Goal: Task Accomplishment & Management: Manage account settings

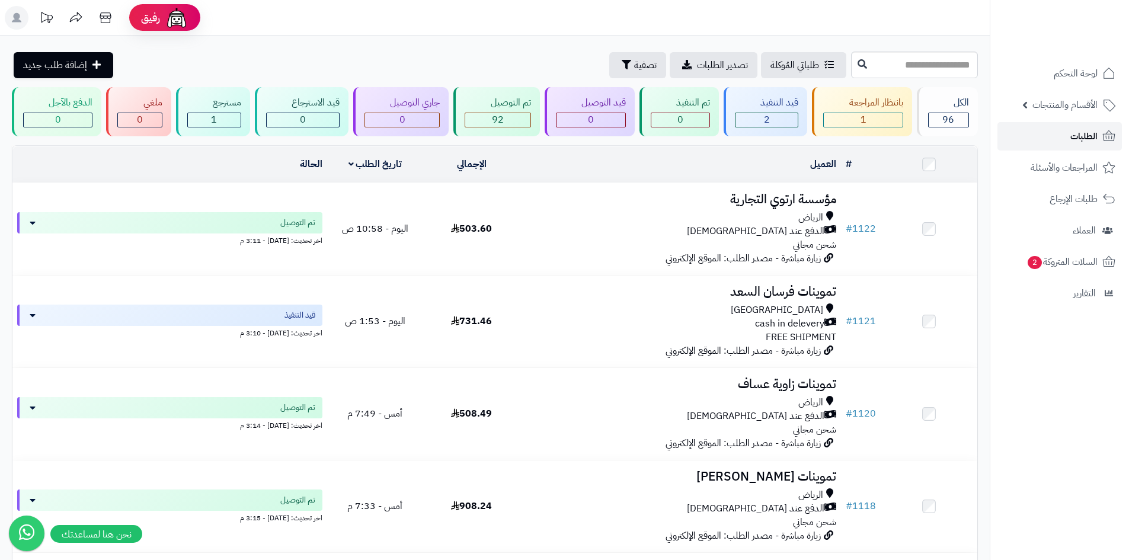
click at [1087, 140] on span "الطلبات" at bounding box center [1083, 136] width 27 height 17
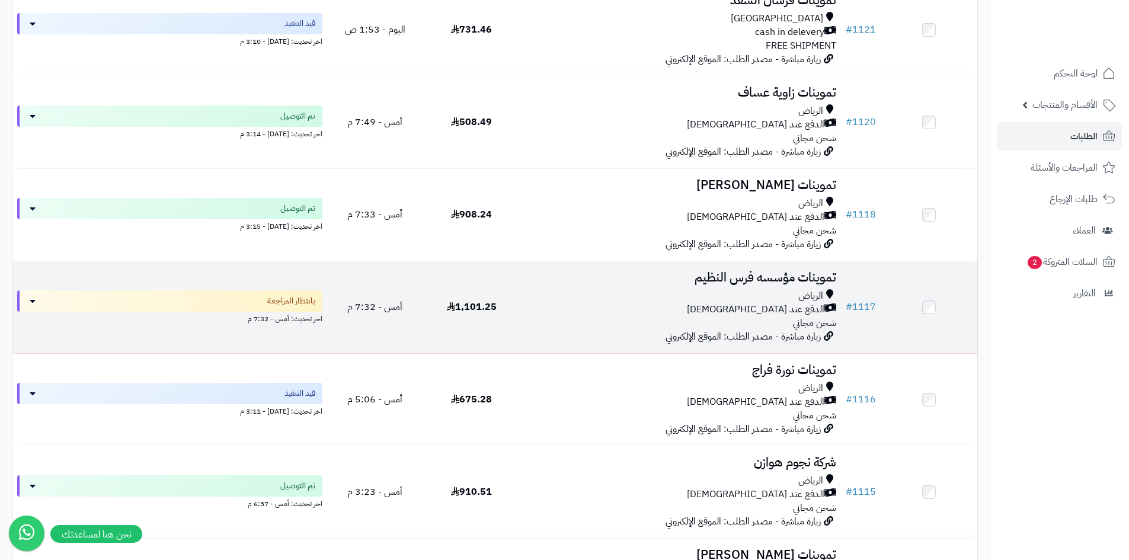
scroll to position [296, 0]
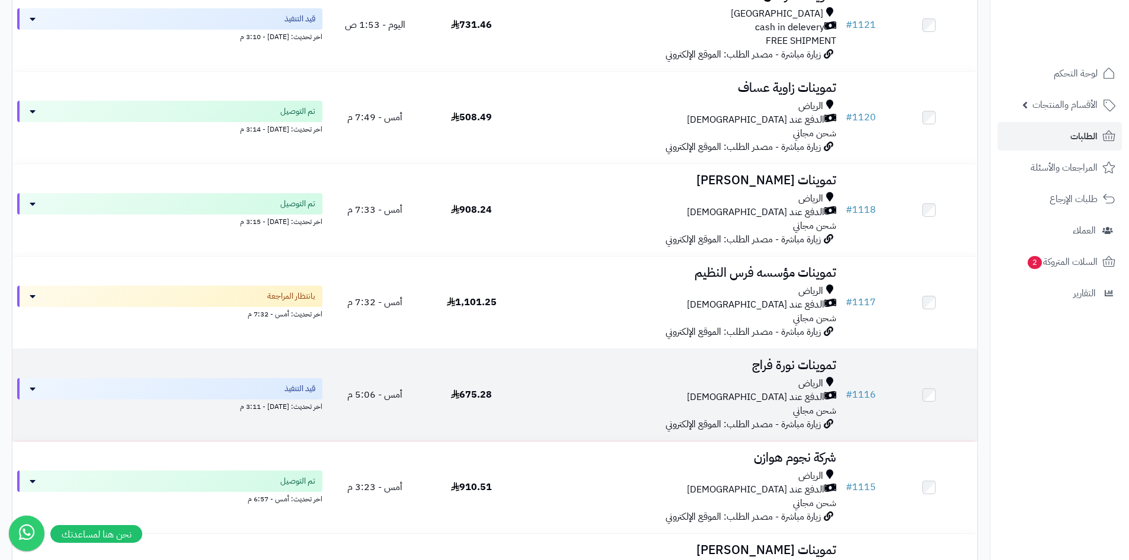
click at [614, 401] on div "الدفع عند الاستلام" at bounding box center [680, 398] width 312 height 14
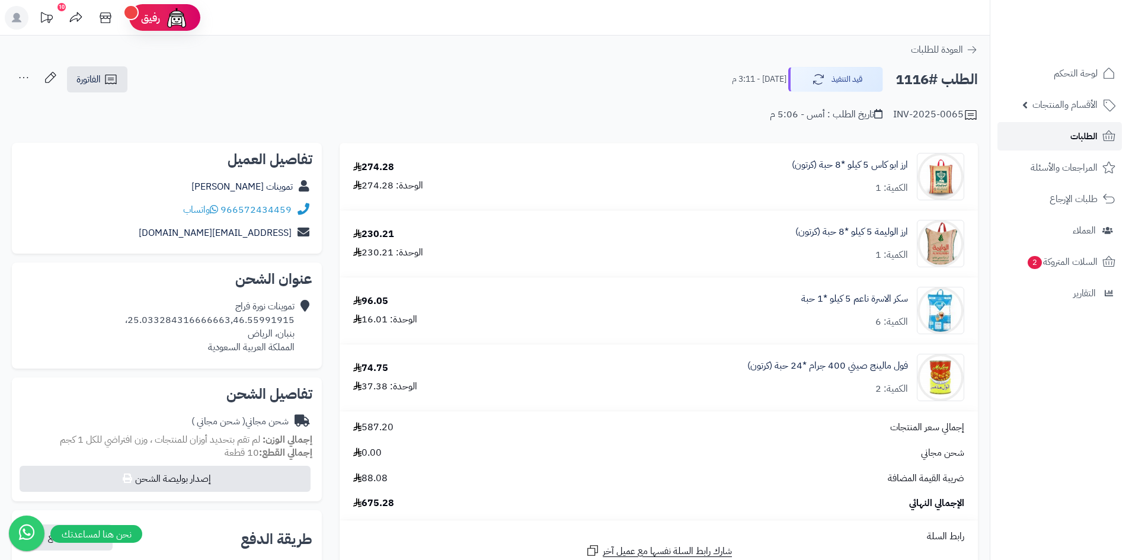
click at [1095, 142] on span "الطلبات" at bounding box center [1083, 136] width 27 height 17
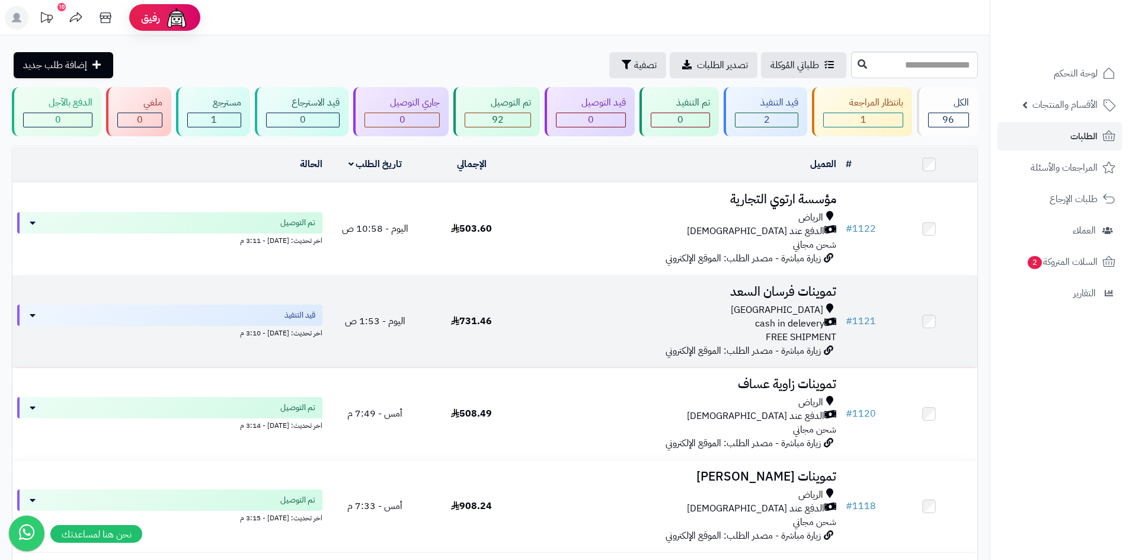
click at [543, 318] on div "cash in delevery" at bounding box center [680, 324] width 312 height 14
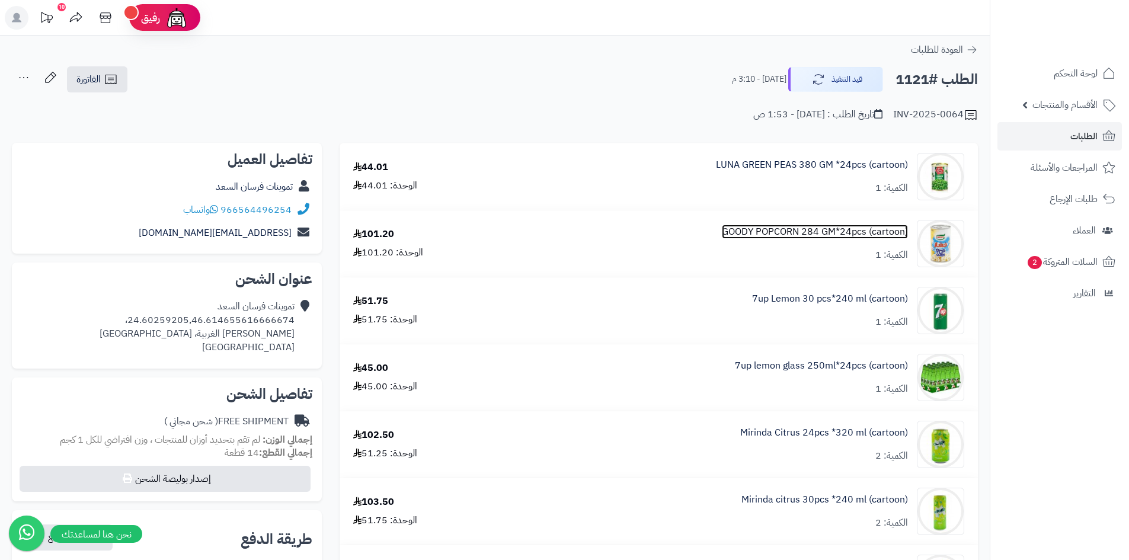
click at [834, 232] on link "GOODY POPCORN 284 GM*24pcs (cartoon)" at bounding box center [815, 232] width 186 height 14
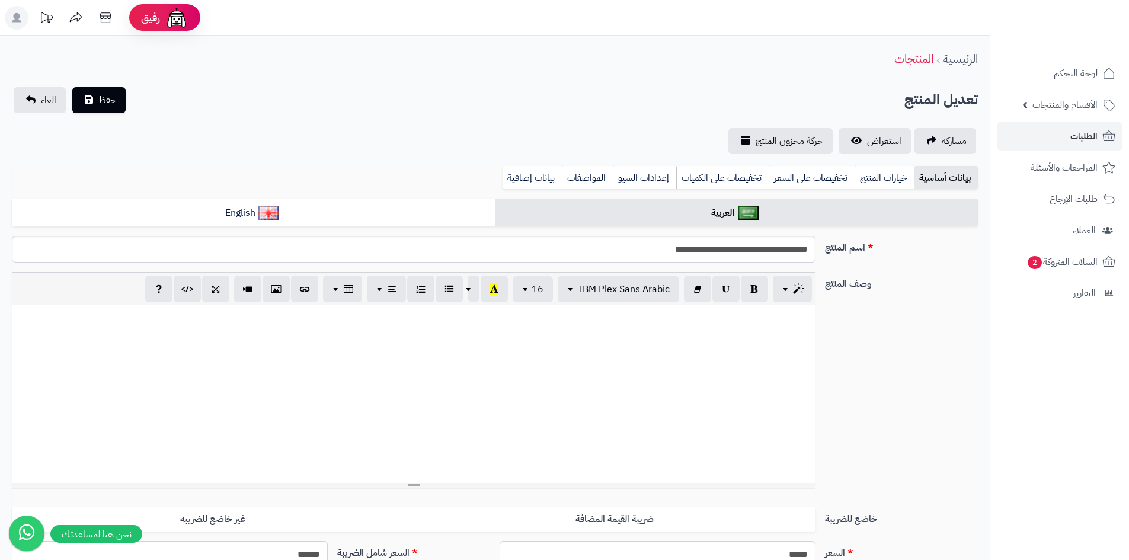
scroll to position [450, 0]
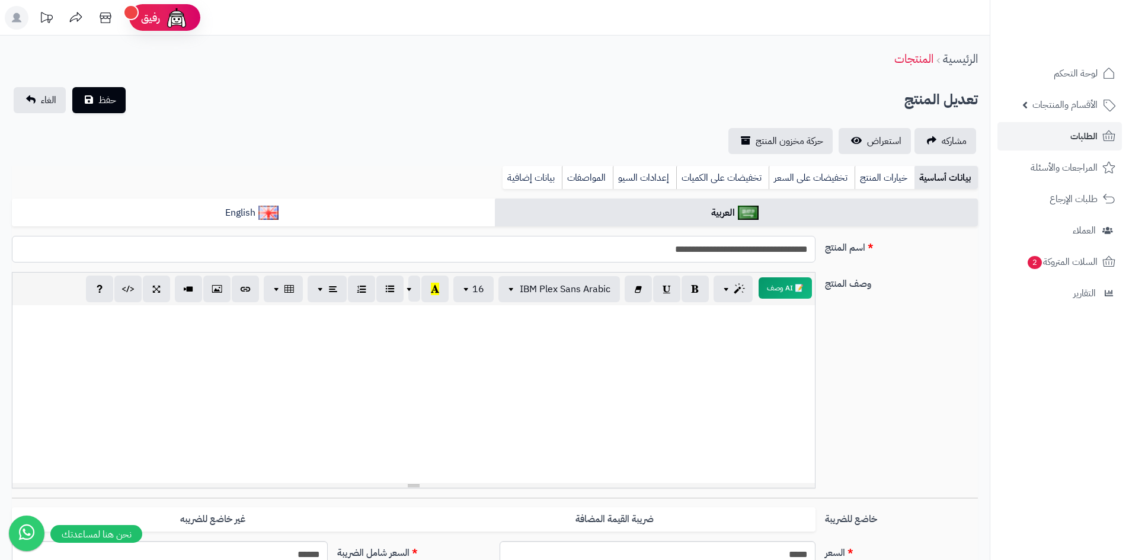
drag, startPoint x: 714, startPoint y: 253, endPoint x: 811, endPoint y: 253, distance: 96.6
click at [811, 253] on input "**********" at bounding box center [414, 249] width 804 height 27
click at [1074, 135] on span "الطلبات" at bounding box center [1083, 136] width 27 height 17
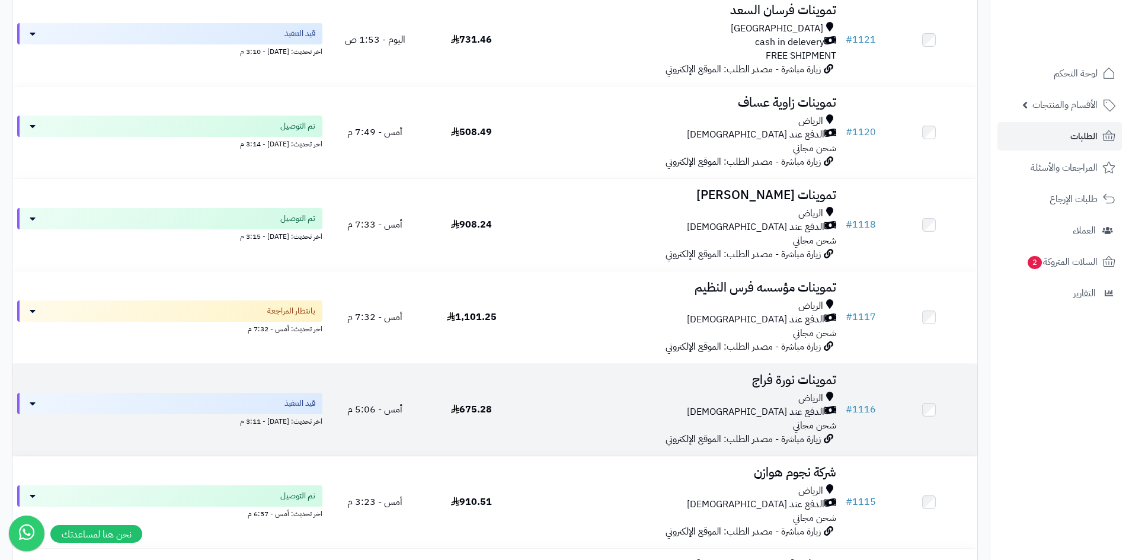
scroll to position [178, 0]
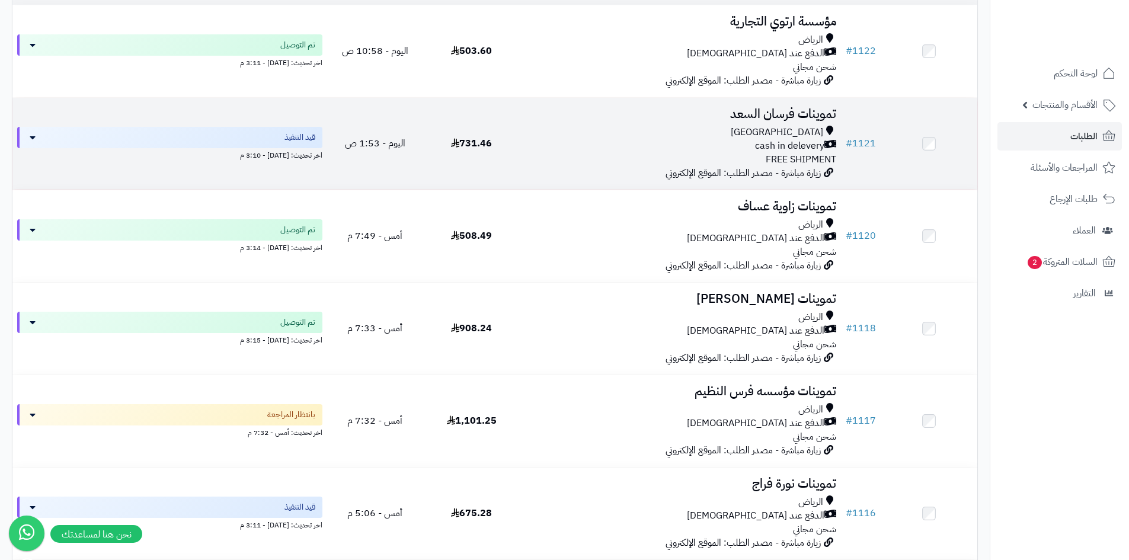
click at [590, 142] on div "cash in delevery" at bounding box center [680, 146] width 312 height 14
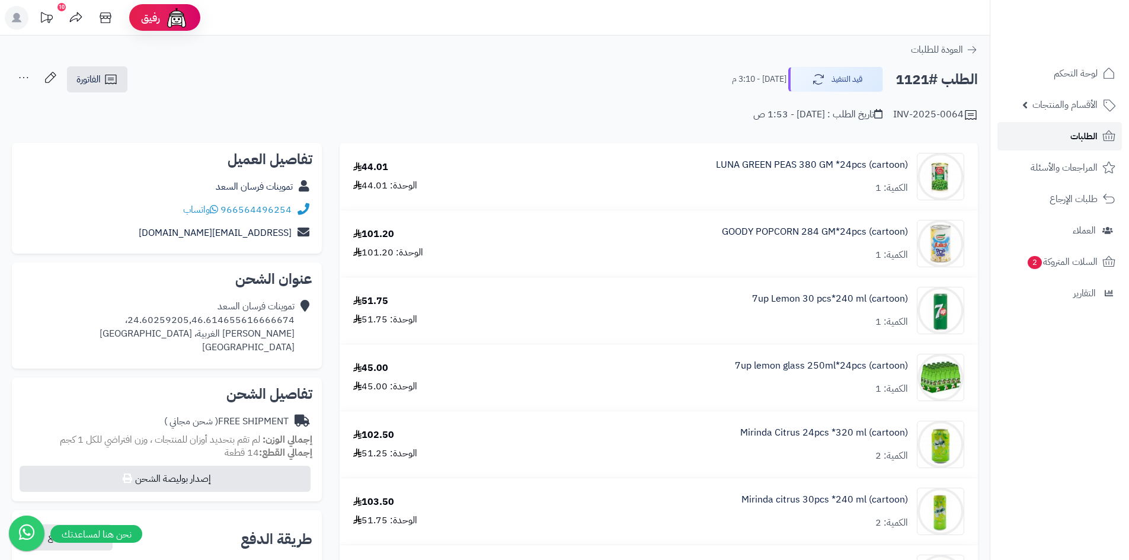
click at [1058, 135] on link "الطلبات" at bounding box center [1059, 136] width 124 height 28
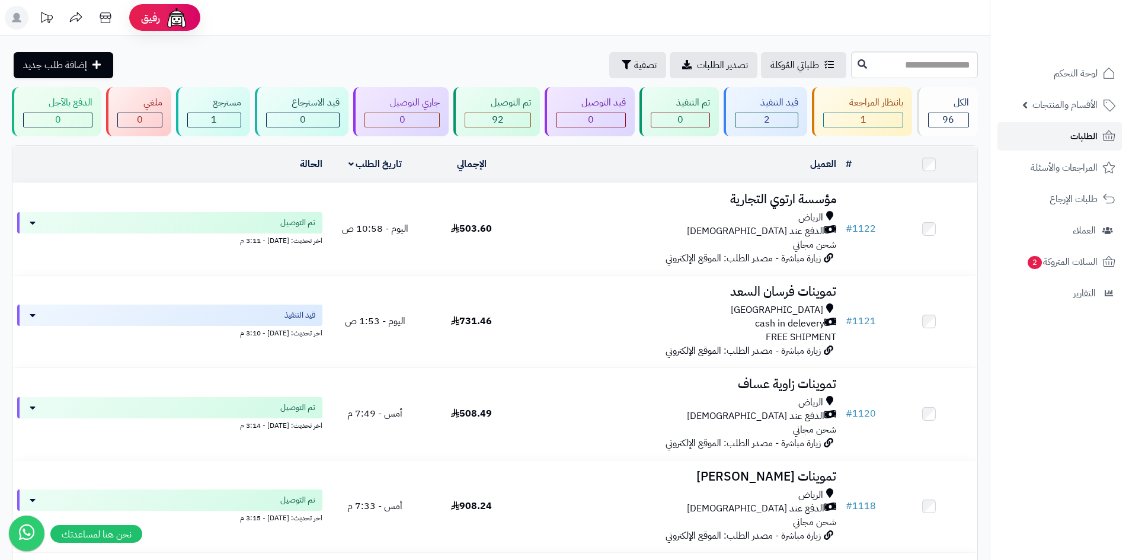
click at [1089, 132] on span "الطلبات" at bounding box center [1083, 136] width 27 height 17
click at [429, 53] on div "طلباتي المُوكلة تصدير الطلبات تصفية إضافة طلب جديد" at bounding box center [430, 65] width 836 height 26
click at [1073, 138] on span "الطلبات" at bounding box center [1083, 136] width 27 height 17
click at [1049, 143] on link "الطلبات" at bounding box center [1059, 136] width 124 height 28
click at [1077, 234] on span "العملاء" at bounding box center [1084, 230] width 24 height 17
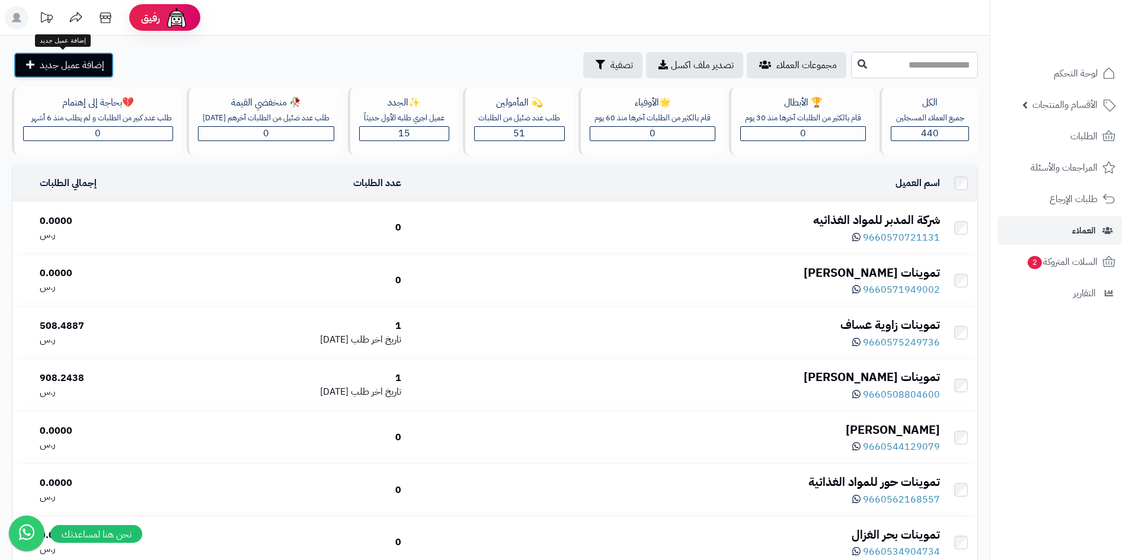
click at [59, 58] on span "إضافة عميل جديد" at bounding box center [72, 65] width 65 height 14
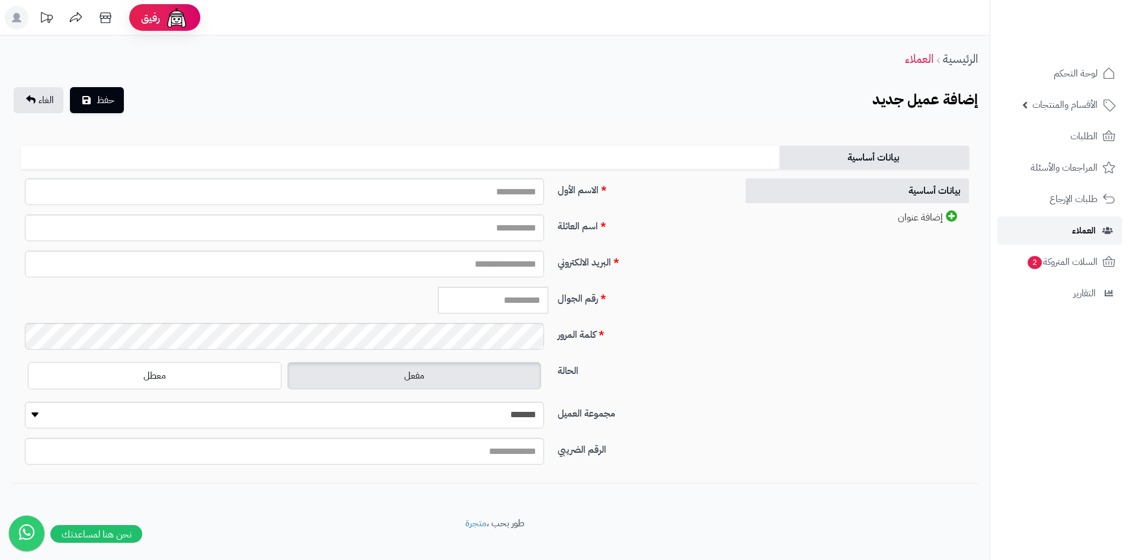
click at [1080, 233] on span "العملاء" at bounding box center [1084, 230] width 24 height 17
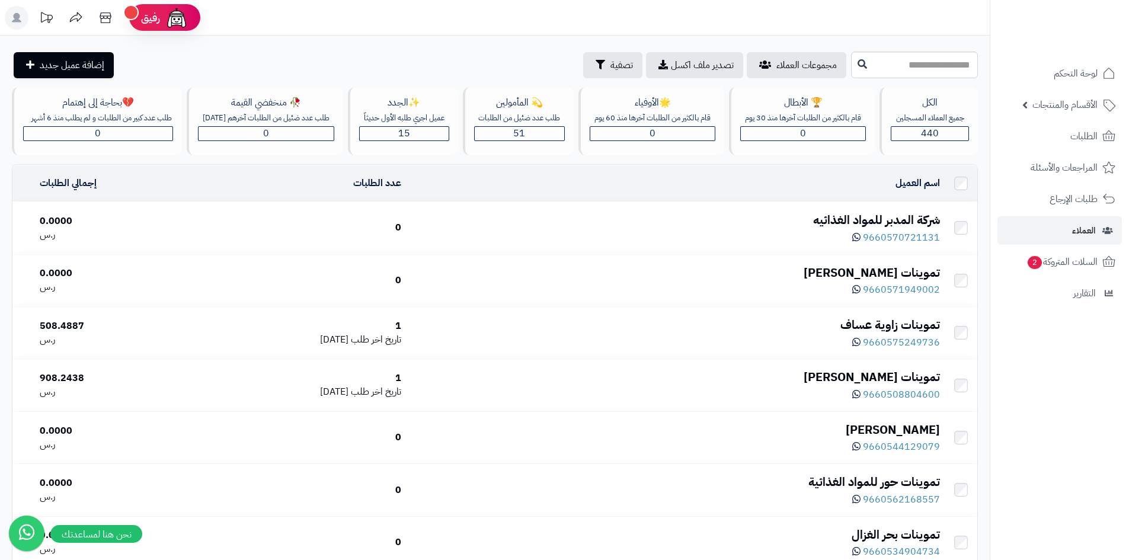
click at [628, 233] on div "9660570721131" at bounding box center [675, 237] width 529 height 16
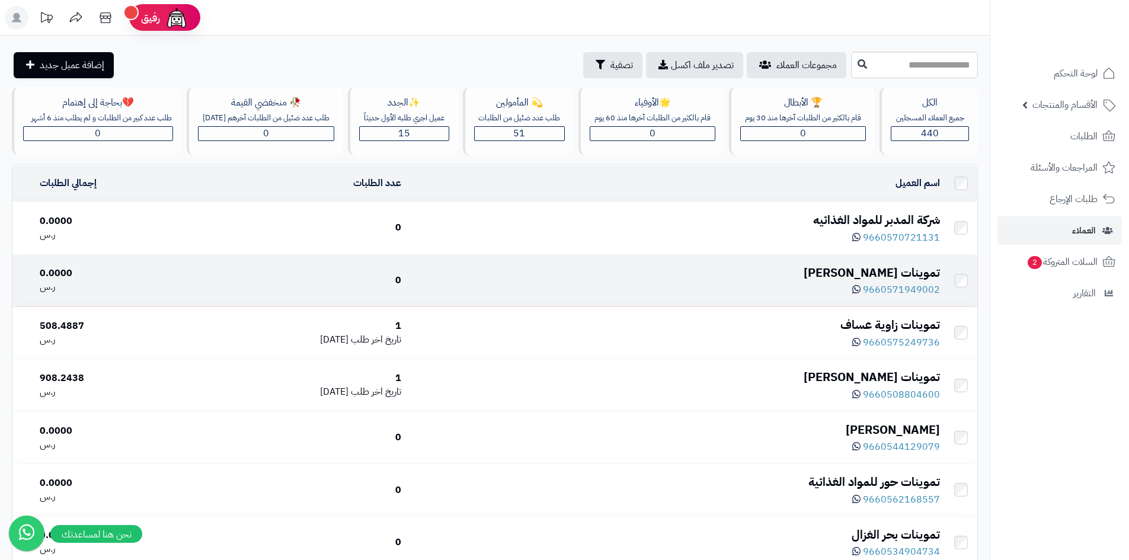
click at [775, 306] on td "تموينات سلطان عايض 9660571949002" at bounding box center [675, 281] width 539 height 52
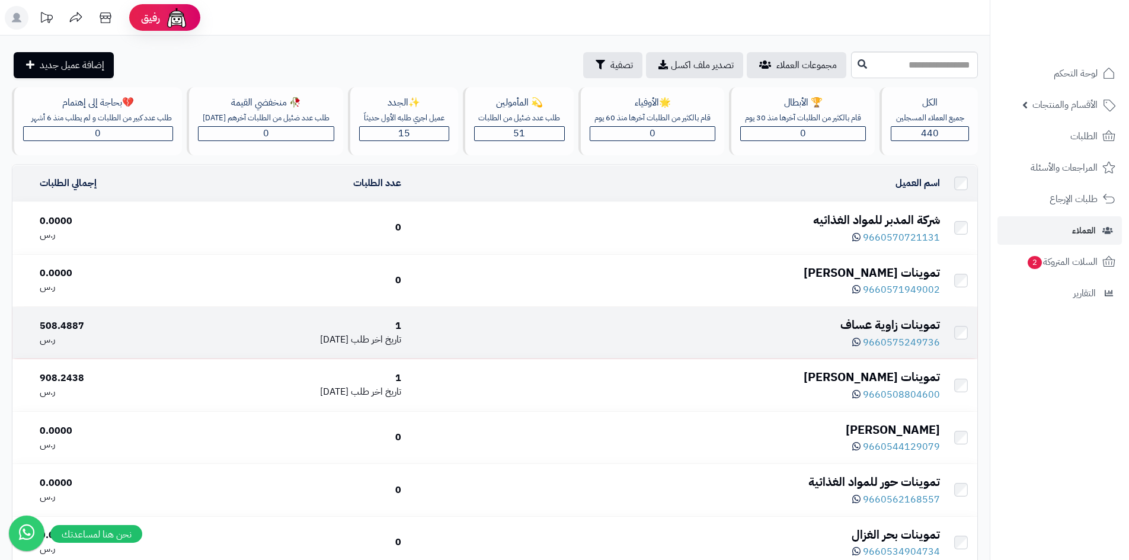
click at [615, 348] on div "9660575249736" at bounding box center [675, 342] width 529 height 16
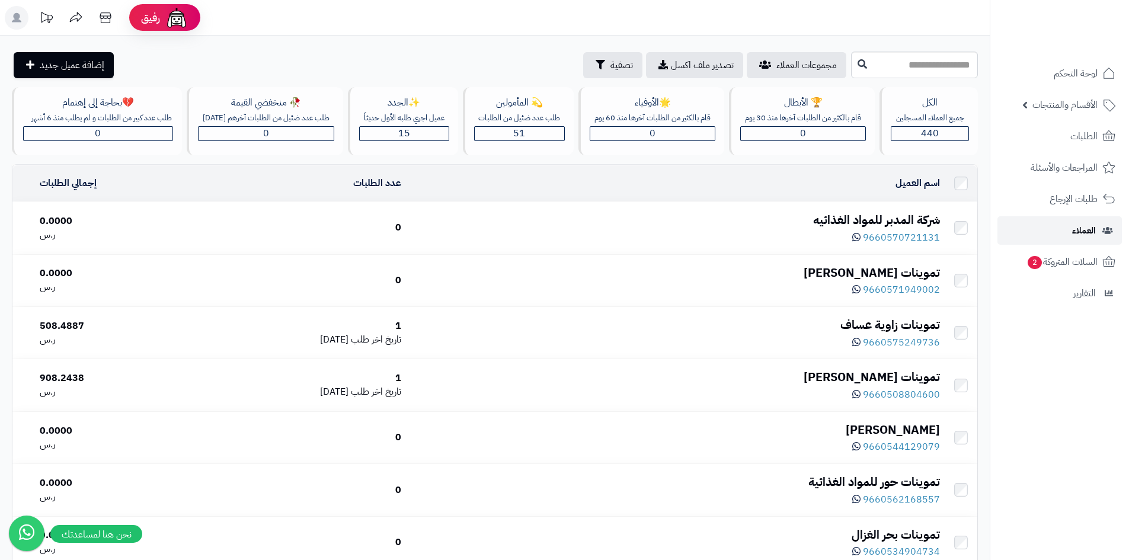
click at [1092, 237] on span "العملاء" at bounding box center [1084, 230] width 24 height 17
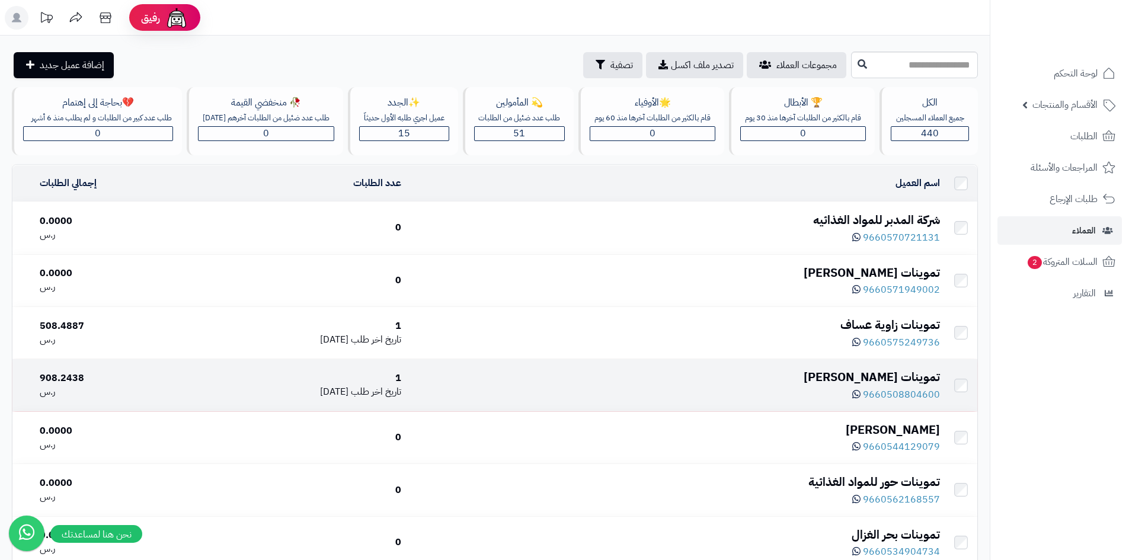
click at [773, 391] on div "9660508804600" at bounding box center [675, 394] width 529 height 16
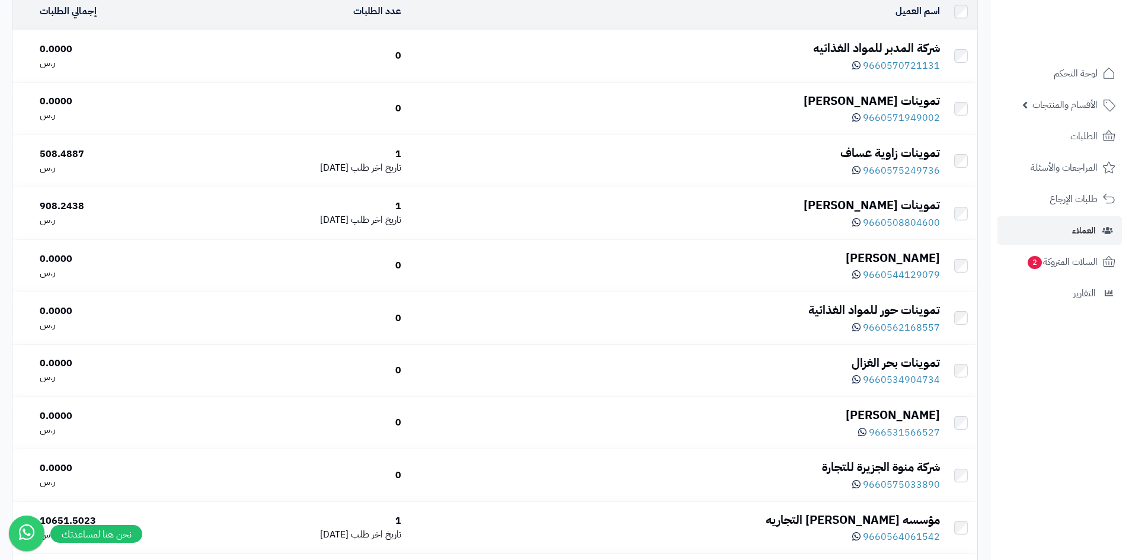
scroll to position [215, 0]
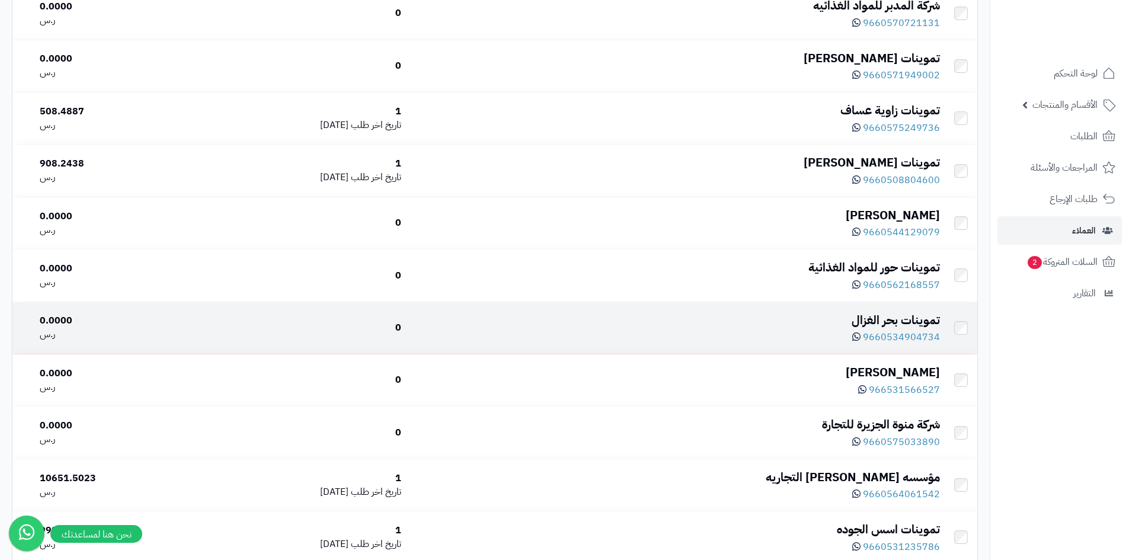
click at [936, 325] on div "تموينات بحر الغزال" at bounding box center [675, 320] width 529 height 17
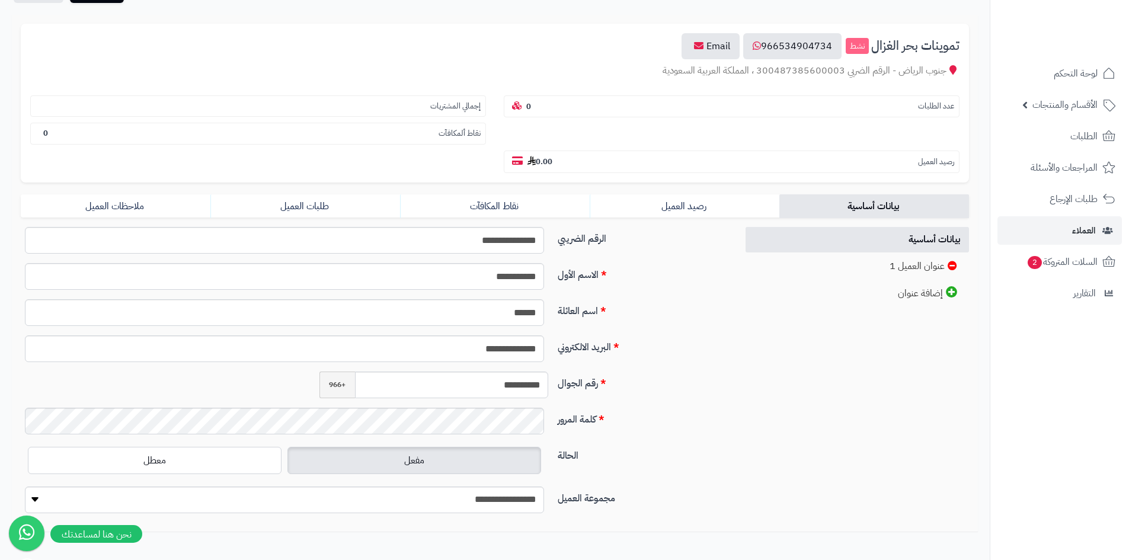
scroll to position [175, 0]
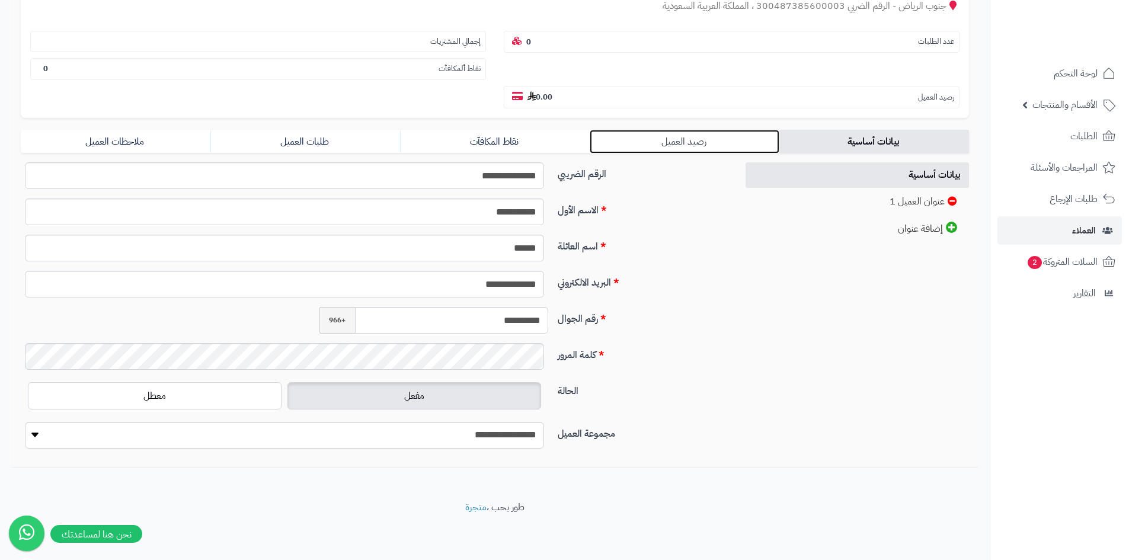
click at [703, 137] on link "رصيد العميل" at bounding box center [685, 142] width 190 height 24
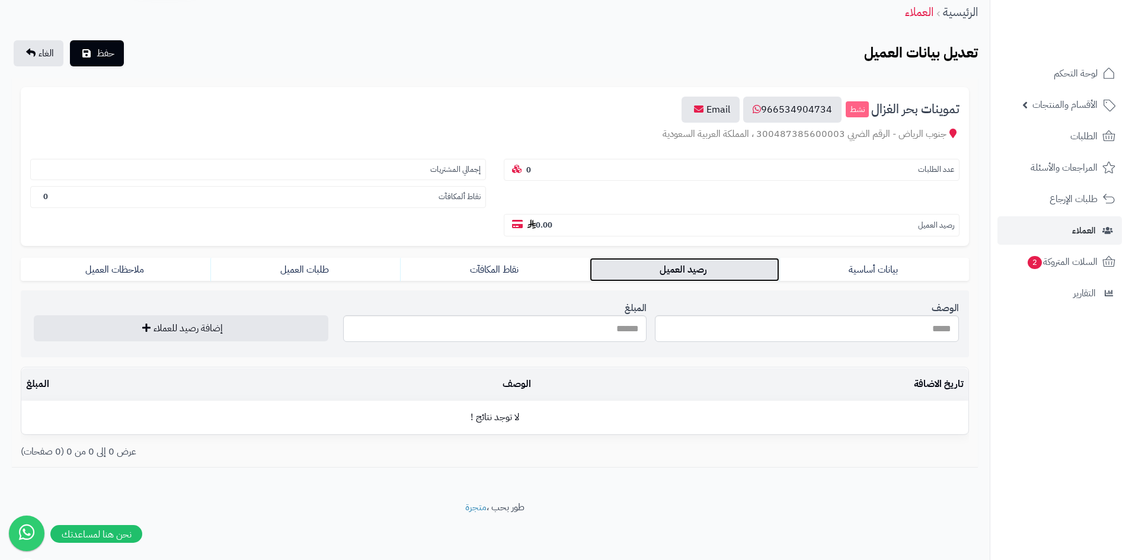
scroll to position [47, 0]
click at [1090, 236] on span "العملاء" at bounding box center [1084, 230] width 24 height 17
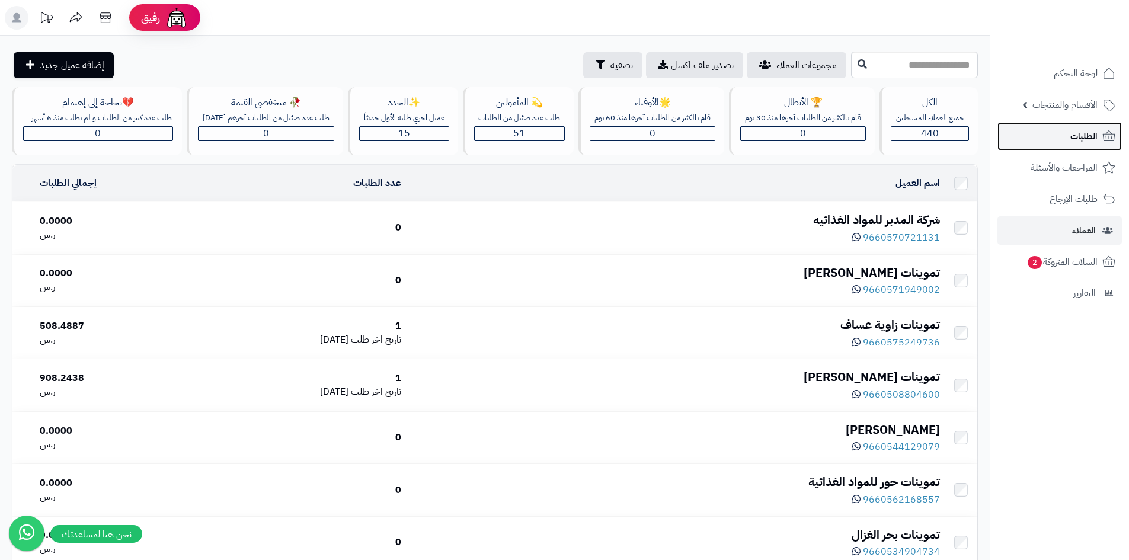
click at [1093, 142] on span "الطلبات" at bounding box center [1083, 136] width 27 height 17
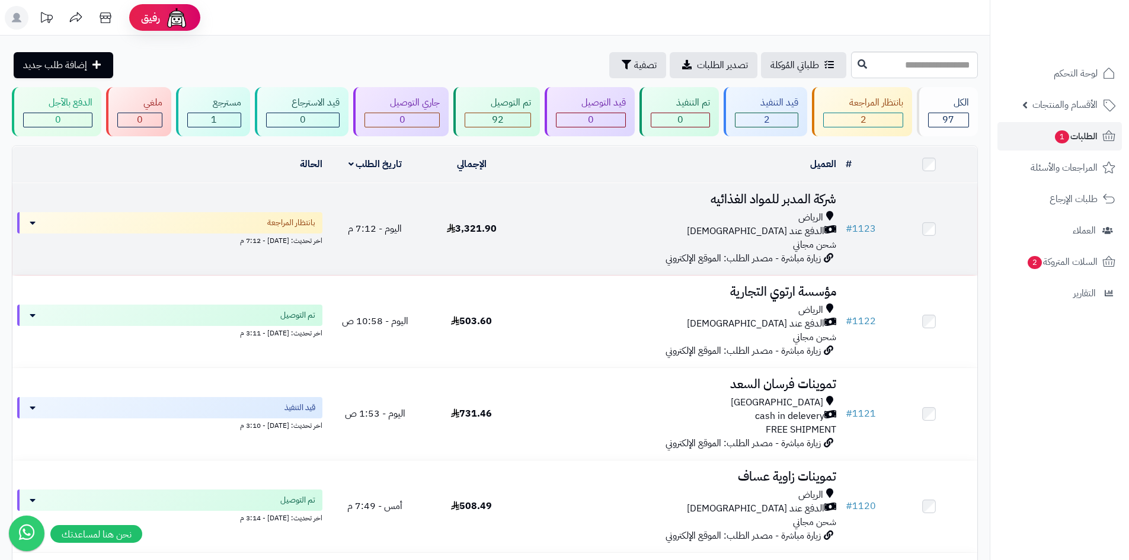
click at [578, 238] on div "[PERSON_NAME] عند الاستلام شحن مجاني" at bounding box center [680, 231] width 312 height 41
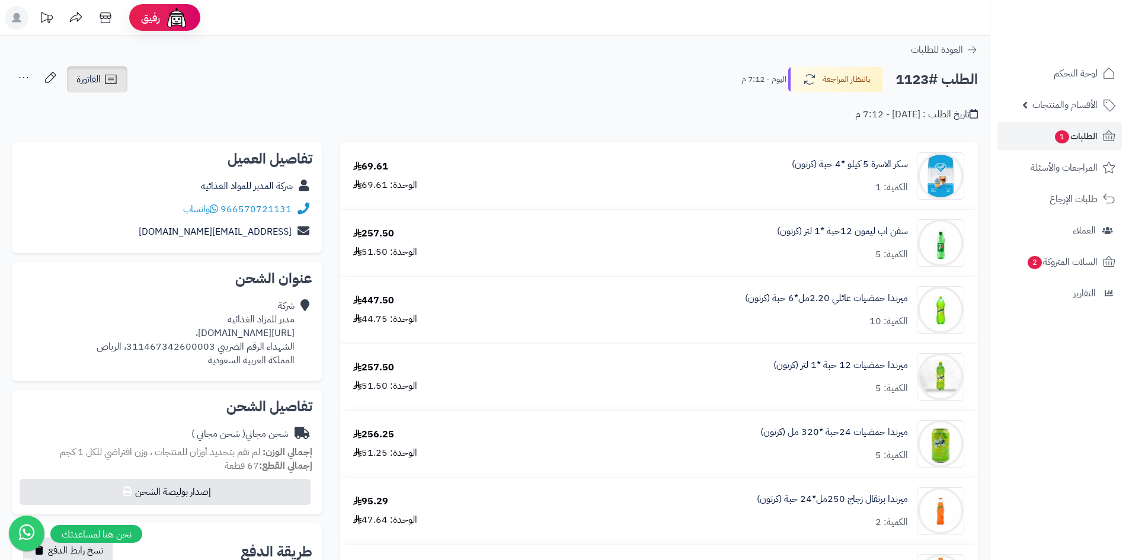
click at [116, 82] on icon at bounding box center [111, 79] width 14 height 14
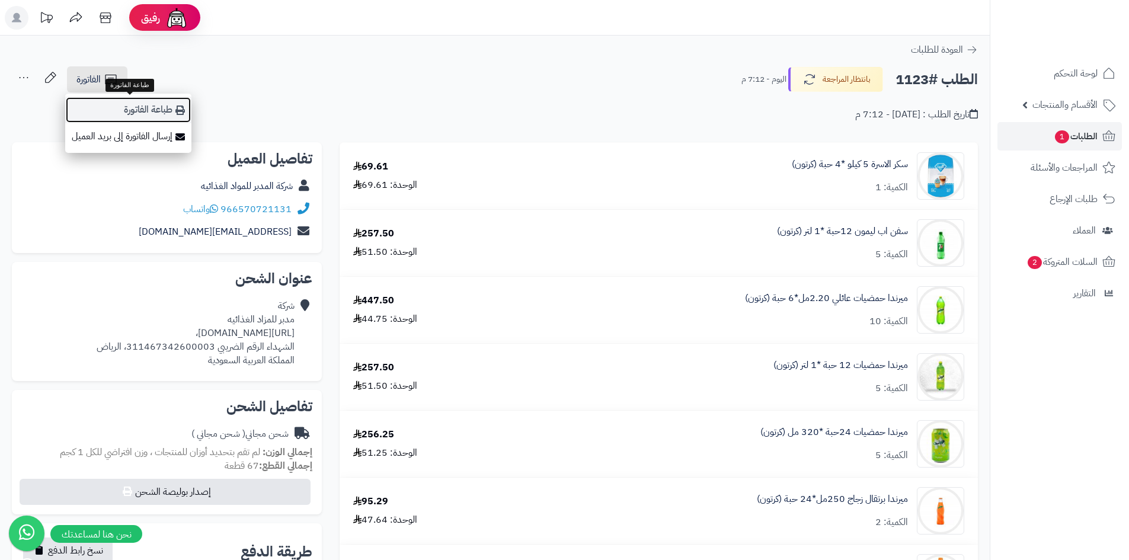
click at [153, 113] on link "طباعة الفاتورة" at bounding box center [128, 110] width 126 height 27
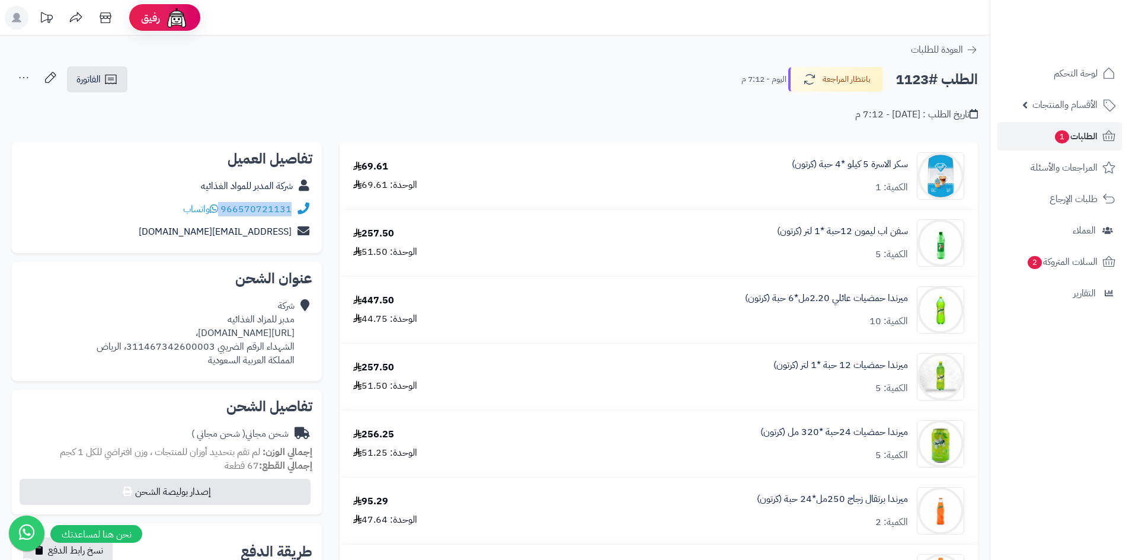
drag, startPoint x: 293, startPoint y: 206, endPoint x: 222, endPoint y: 209, distance: 71.8
click at [222, 209] on div "966570721131 واتساب" at bounding box center [166, 209] width 291 height 23
copy div "966570721131"
drag, startPoint x: 296, startPoint y: 332, endPoint x: 61, endPoint y: 334, distance: 234.7
click at [61, 334] on div "شركة مدبر للمزاد الغذائيه https://maps.app.goo.gl/ENEros3ERcJxPR7y6?g_st=ac، ال…" at bounding box center [166, 333] width 291 height 77
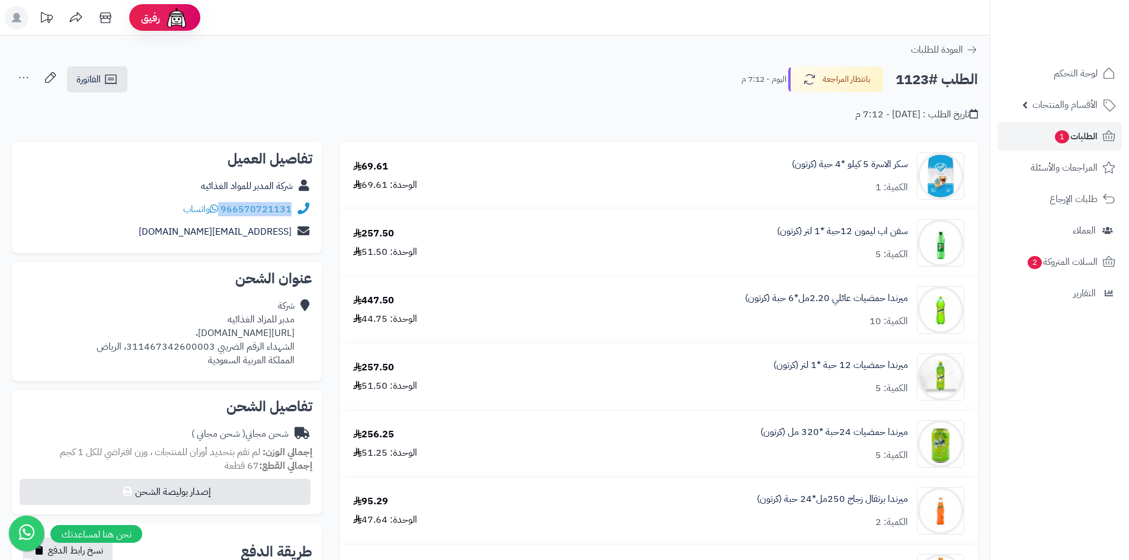
copy div "https://maps.app.goo.gl/ENEros3ERcJxPR7y6?g_st=ac"
click at [1083, 140] on span "الطلبات 1" at bounding box center [1076, 136] width 44 height 17
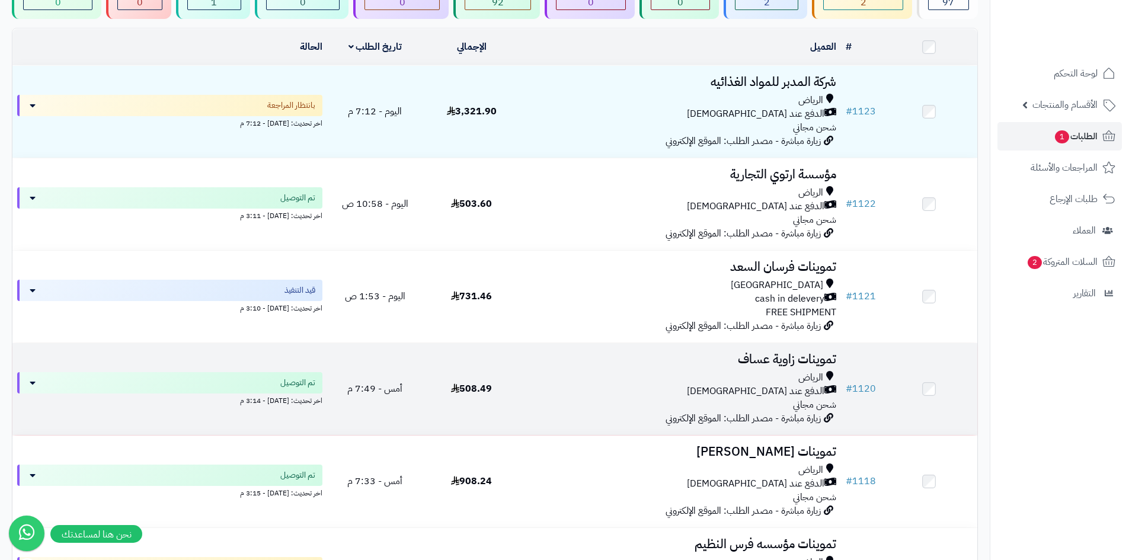
scroll to position [119, 0]
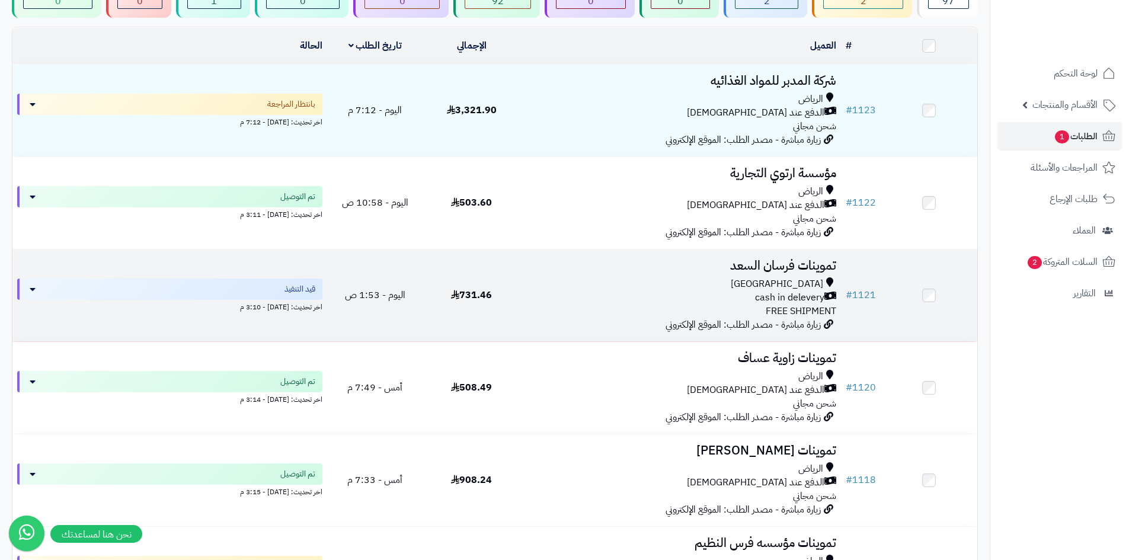
click at [534, 308] on div "[GEOGRAPHIC_DATA] cash in delevery FREE SHIPMENT" at bounding box center [680, 297] width 312 height 41
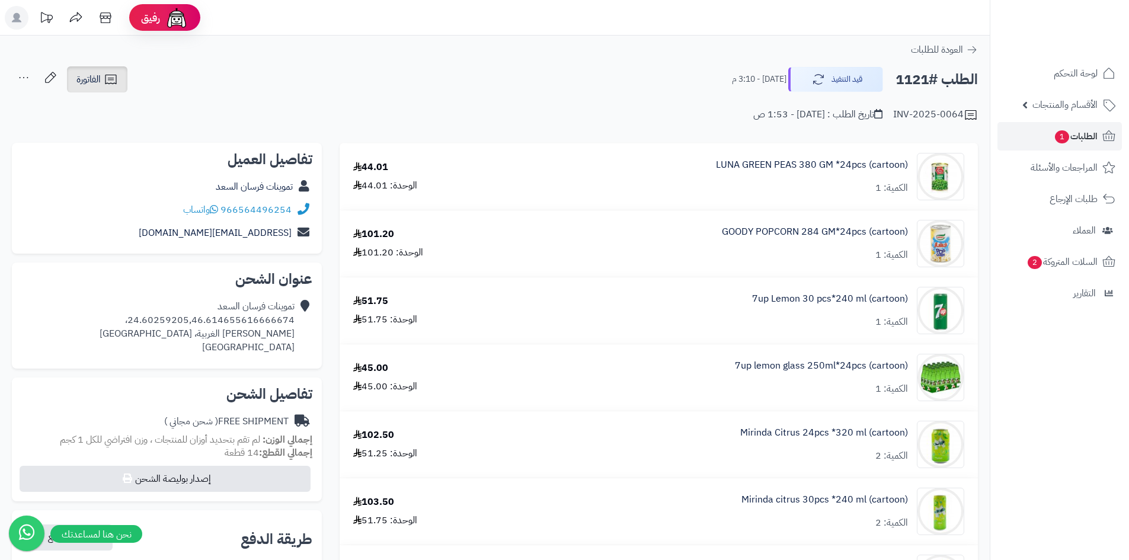
click at [92, 79] on span "الفاتورة" at bounding box center [88, 79] width 24 height 14
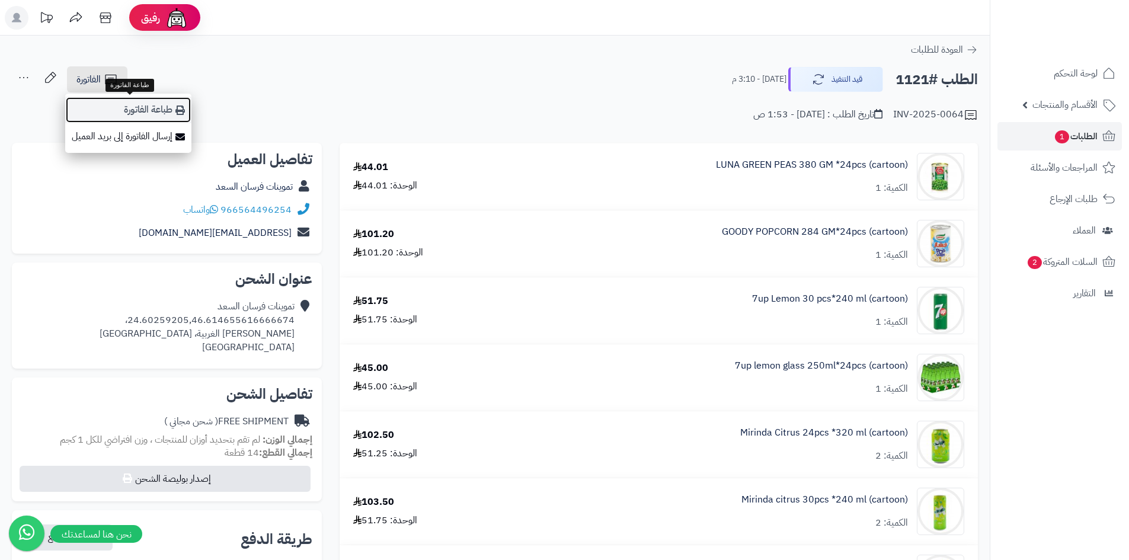
click at [143, 105] on link "طباعة الفاتورة" at bounding box center [128, 110] width 126 height 27
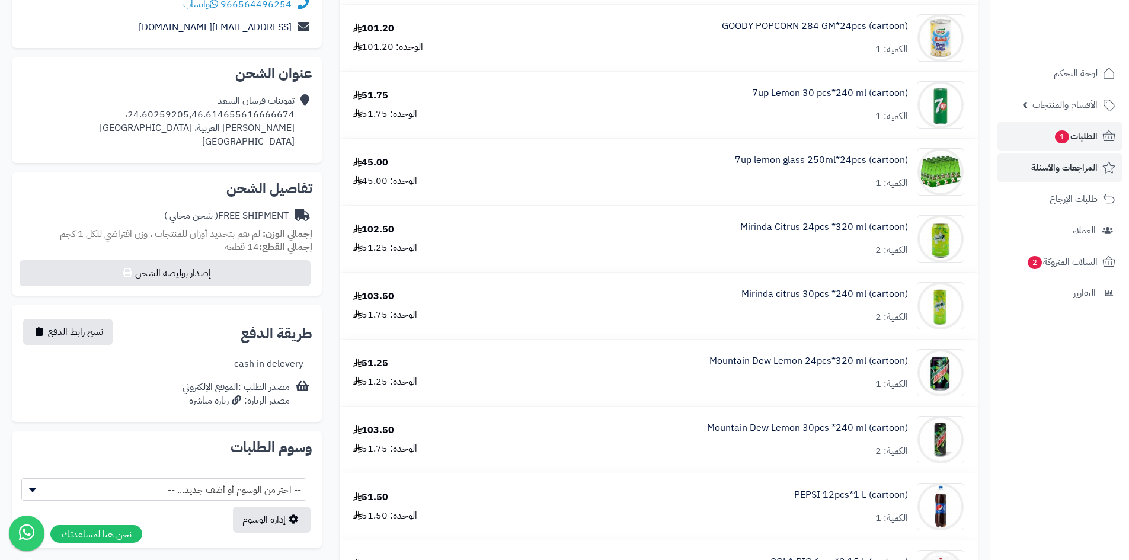
scroll to position [237, 0]
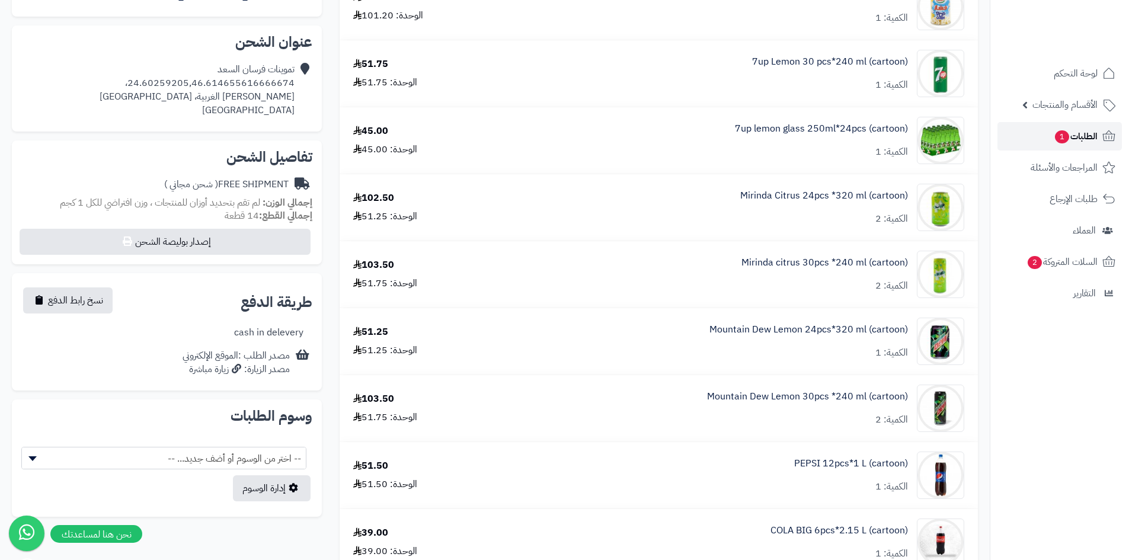
click at [1039, 137] on link "الطلبات 1" at bounding box center [1059, 136] width 124 height 28
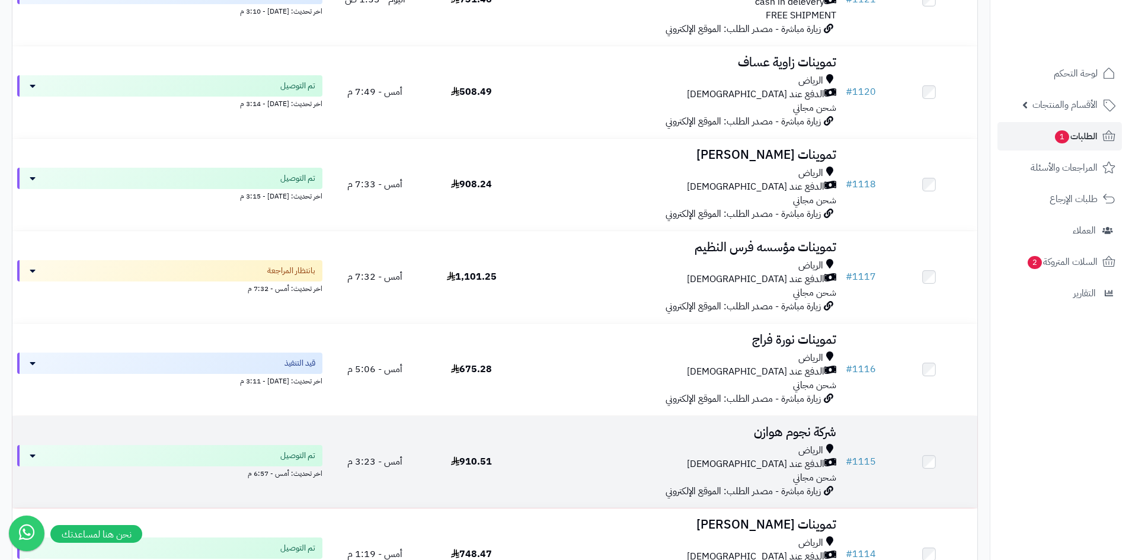
scroll to position [415, 0]
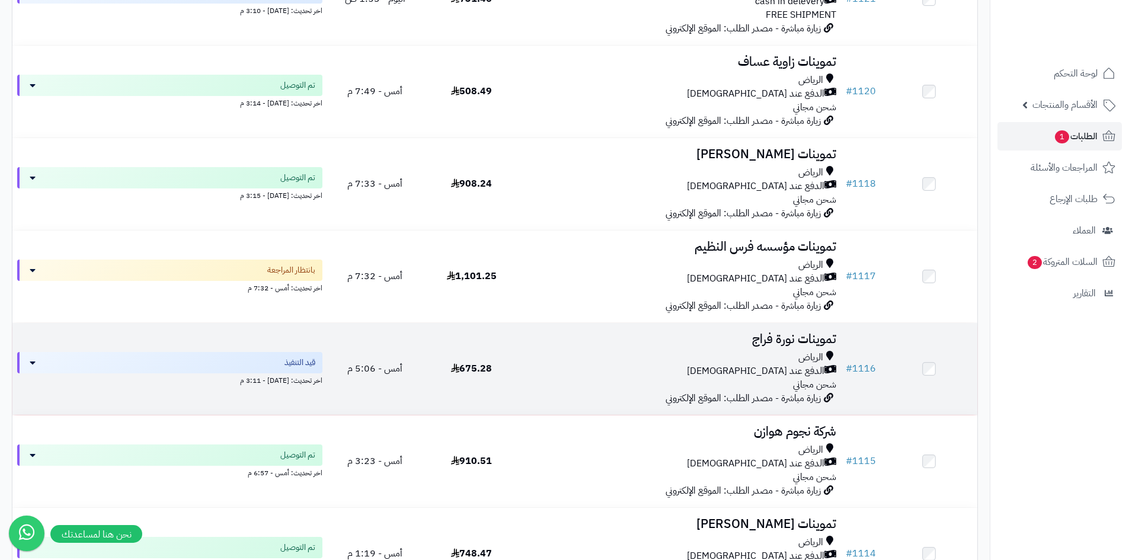
click at [580, 373] on div "الدفع عند [DEMOGRAPHIC_DATA]" at bounding box center [680, 371] width 312 height 14
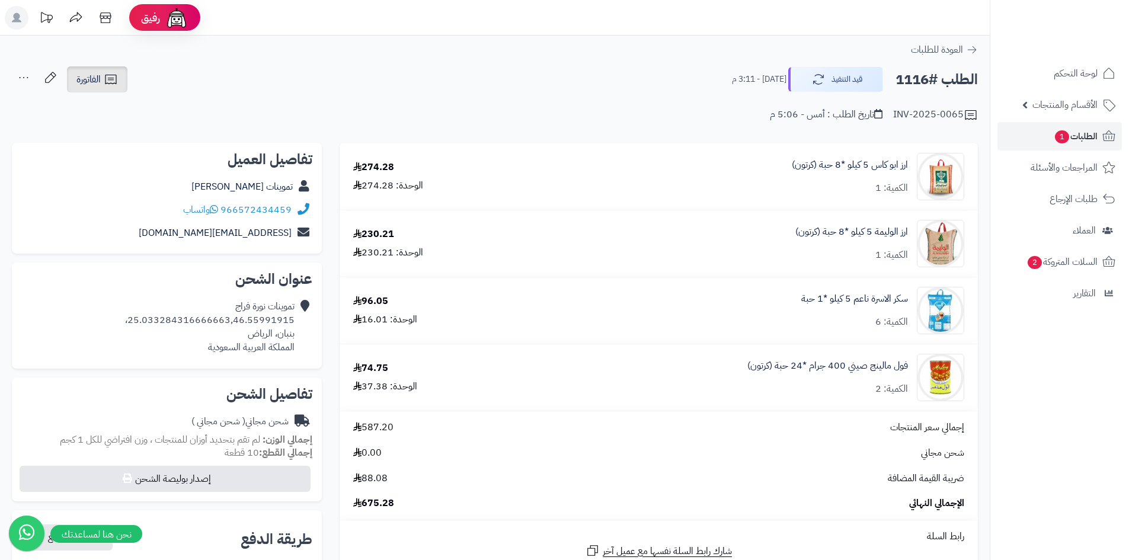
click at [87, 79] on span "الفاتورة" at bounding box center [88, 79] width 24 height 14
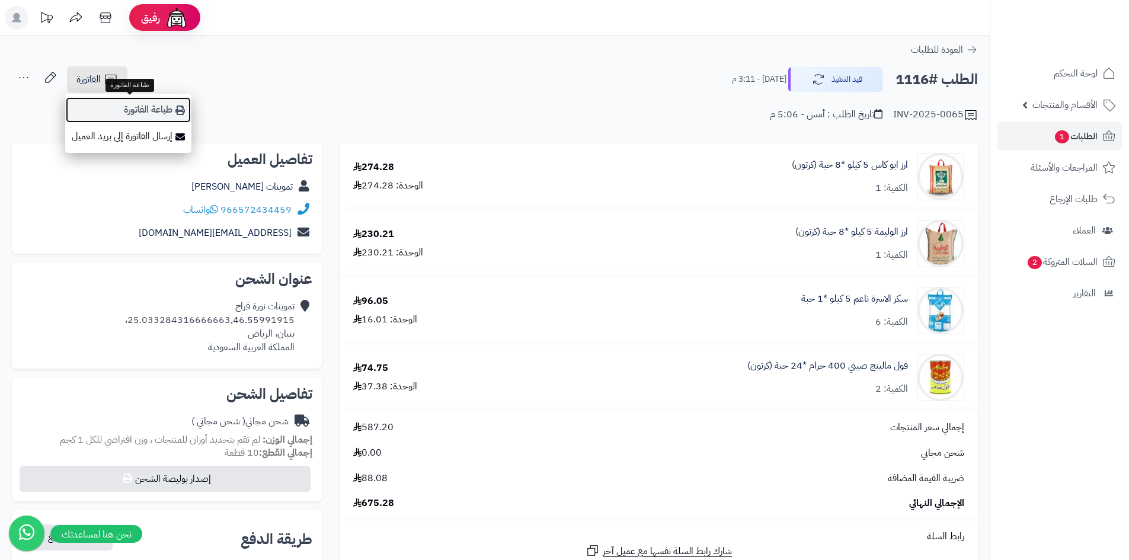
click at [180, 112] on icon at bounding box center [179, 109] width 9 height 9
